Goal: Task Accomplishment & Management: Manage account settings

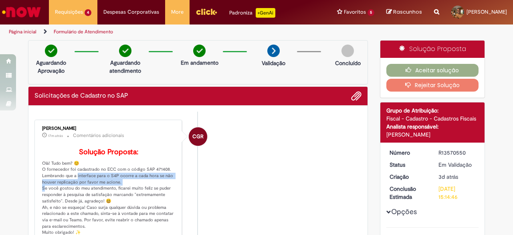
drag, startPoint x: 74, startPoint y: 185, endPoint x: 135, endPoint y: 194, distance: 61.2
click at [135, 194] on p "Solução Proposta: Olá! Tudo bem? 😊 O fornecedor foi cadastrado no ECC com o cód…" at bounding box center [109, 191] width 134 height 87
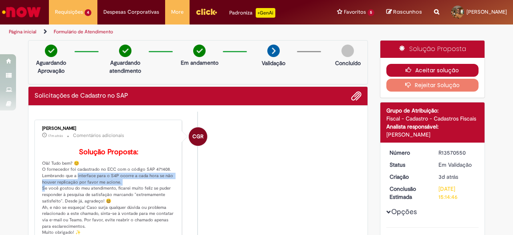
click at [410, 69] on icon "button" at bounding box center [411, 70] width 10 height 6
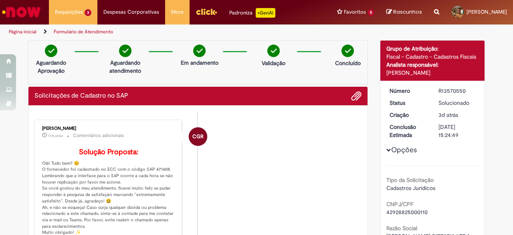
click at [82, 59] on div at bounding box center [87, 57] width 32 height 13
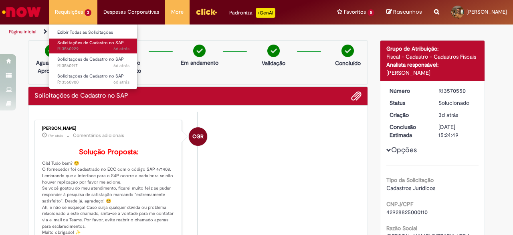
click at [95, 45] on link "Solicitações de Cadastro no SAP 6d atrás 6 dias atrás R13560929" at bounding box center [93, 46] width 88 height 15
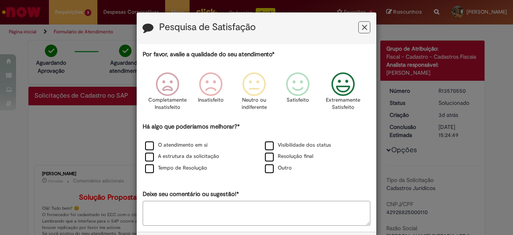
click at [343, 91] on icon "Feedback" at bounding box center [344, 84] width 30 height 24
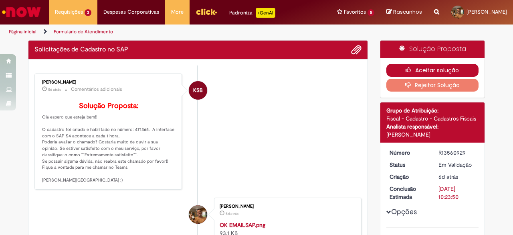
click at [416, 71] on button "Aceitar solução" at bounding box center [433, 70] width 93 height 13
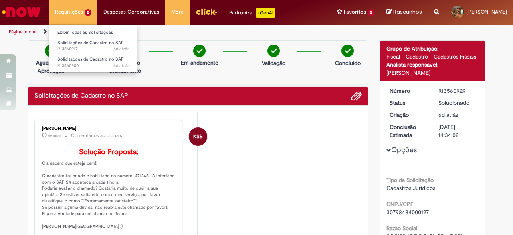
click at [83, 15] on li "Requisições 2 Exibir Todas as Solicitações Solicitações de Cadastro no SAP 6d a…" at bounding box center [73, 12] width 49 height 24
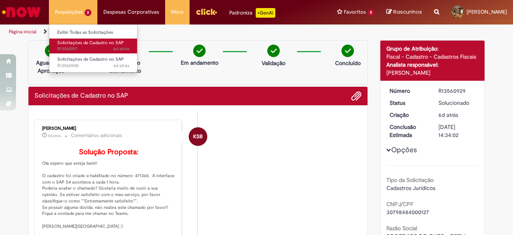
click at [89, 47] on span "6d atrás 6 dias atrás R13560917" at bounding box center [93, 49] width 72 height 6
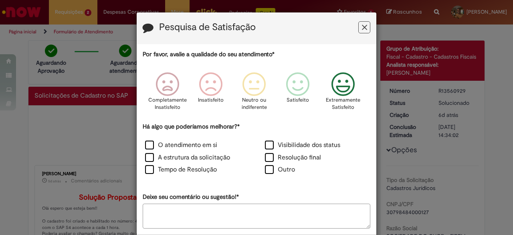
click at [339, 95] on icon "Feedback" at bounding box center [344, 84] width 30 height 24
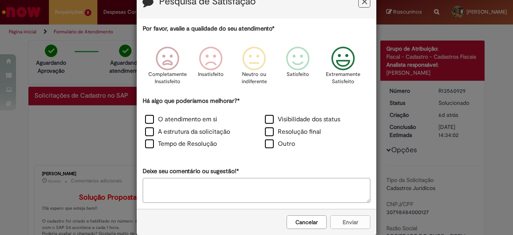
scroll to position [37, 0]
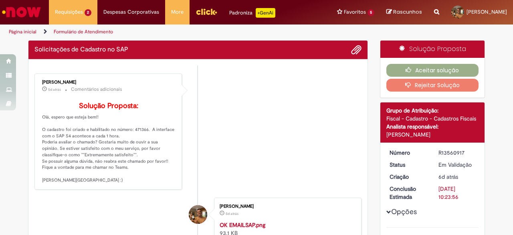
click at [339, 209] on div "Pesquisa de Satisfação Por favor, avalie a qualidade do seu atendimento* Comple…" at bounding box center [256, 117] width 513 height 235
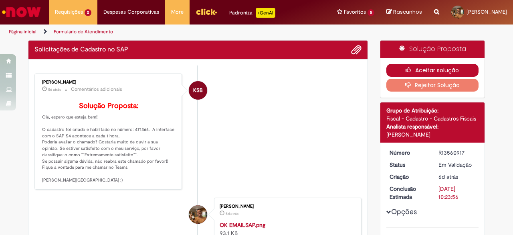
click at [414, 70] on button "Aceitar solução" at bounding box center [433, 70] width 93 height 13
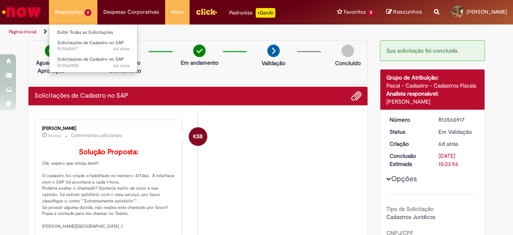
click at [78, 9] on li "Requisições 2 Exibir Todas as Solicitações Solicitações de Cadastro no SAP 6d a…" at bounding box center [73, 12] width 49 height 24
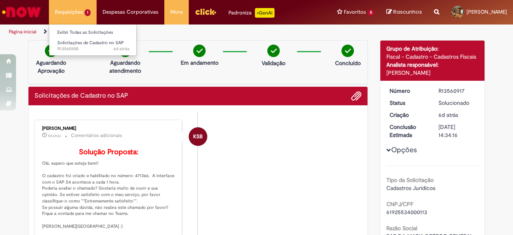
click at [74, 12] on li "Requisições 1 Exibir Todas as Solicitações Solicitações de Cadastro no SAP 6d a…" at bounding box center [73, 12] width 48 height 24
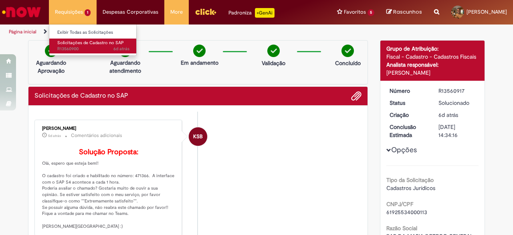
click at [87, 44] on span "Solicitações de Cadastro no SAP" at bounding box center [90, 43] width 67 height 6
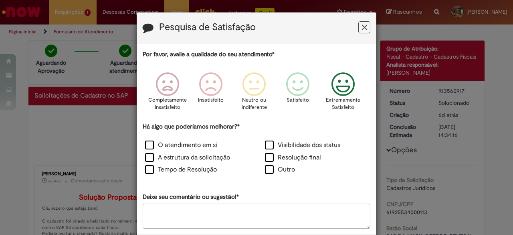
click at [349, 93] on icon "Feedback" at bounding box center [344, 84] width 30 height 24
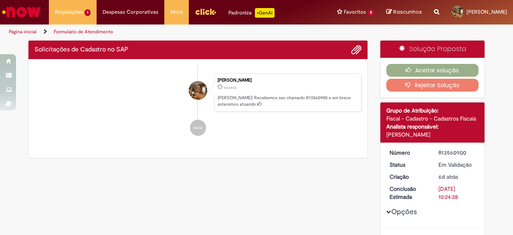
scroll to position [37, 0]
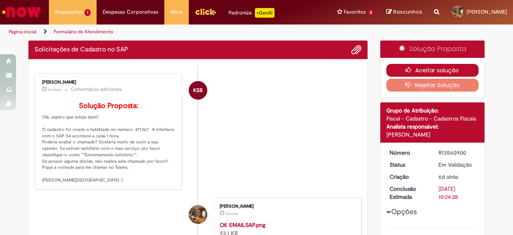
click at [408, 69] on icon "button" at bounding box center [411, 70] width 10 height 6
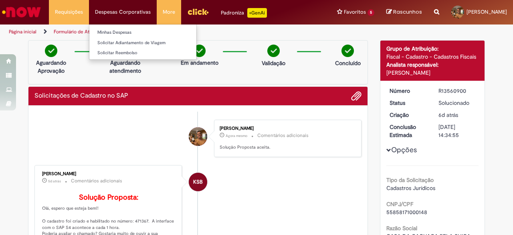
click at [116, 12] on li "Despesas Corporativas Minhas Despesas Solicitar Adiantamento de Viagem Solicita…" at bounding box center [123, 12] width 68 height 24
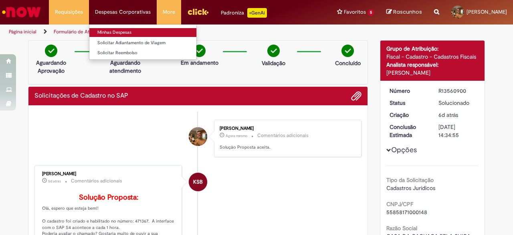
click at [128, 35] on link "Minhas Despesas" at bounding box center [142, 32] width 107 height 9
